Goal: Task Accomplishment & Management: Complete application form

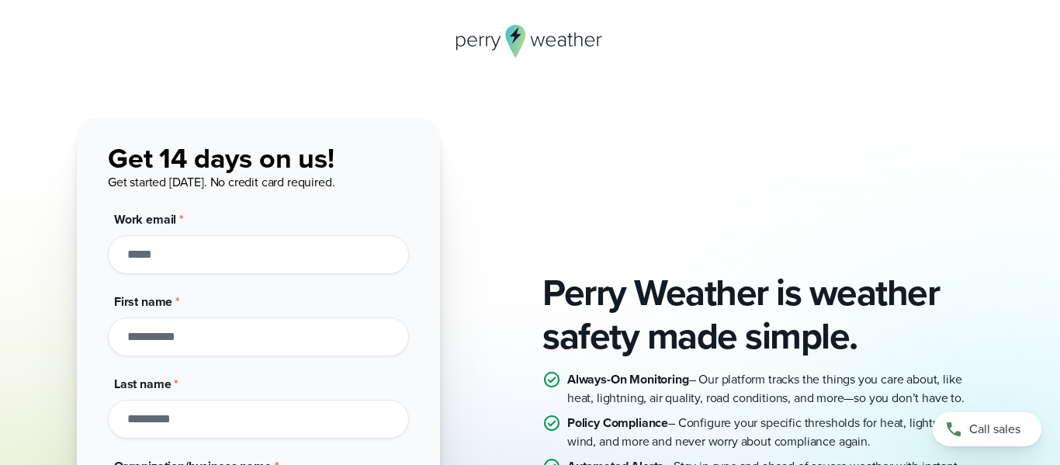
click at [169, 254] on input "Work email *" at bounding box center [258, 254] width 301 height 39
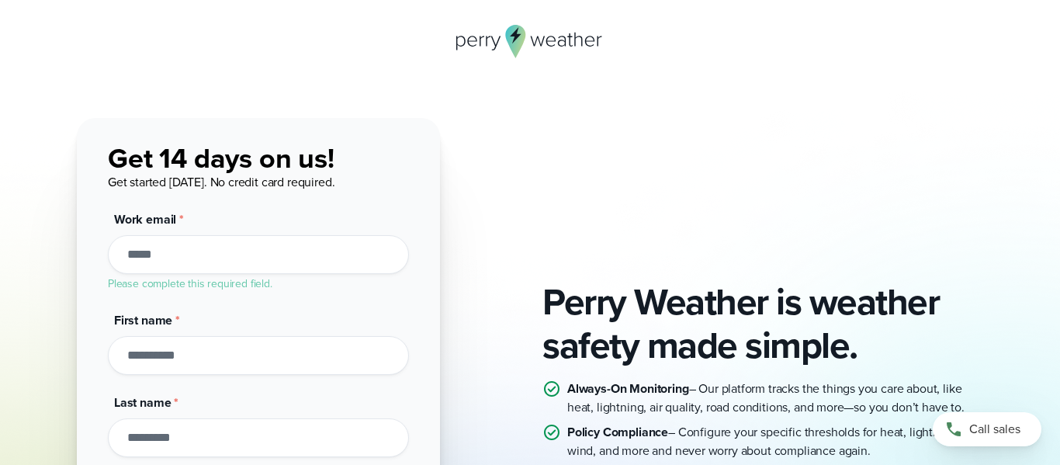
click at [171, 328] on div "First name *" at bounding box center [258, 343] width 301 height 64
